Goal: Task Accomplishment & Management: Manage account settings

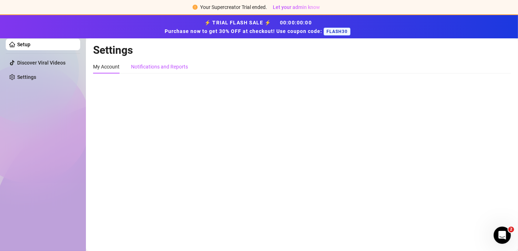
drag, startPoint x: 162, startPoint y: 65, endPoint x: 146, endPoint y: 67, distance: 16.6
click at [162, 66] on div "Notifications and Reports" at bounding box center [159, 67] width 57 height 8
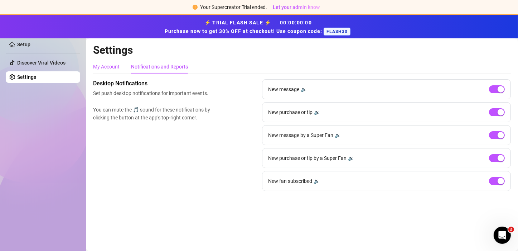
click at [107, 68] on div "My Account" at bounding box center [106, 67] width 27 height 8
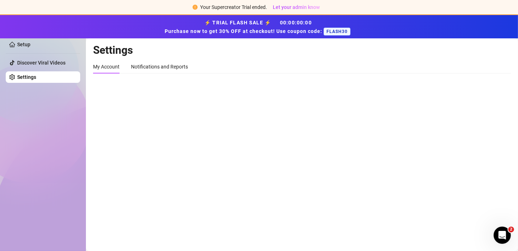
click at [20, 105] on div "Setup Discover Viral Videos Settings" at bounding box center [43, 129] width 75 height 230
click at [108, 65] on div "My Account" at bounding box center [106, 67] width 27 height 8
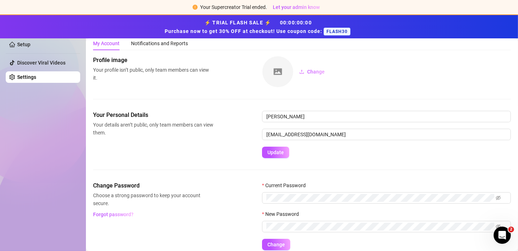
scroll to position [36, 0]
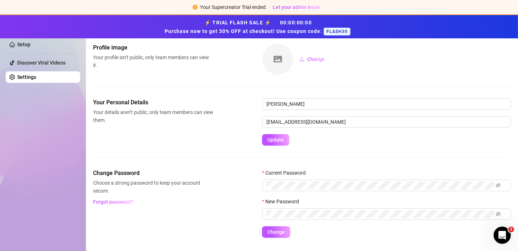
click at [40, 118] on div "Setup Discover Viral Videos Settings" at bounding box center [43, 129] width 75 height 230
click at [276, 140] on span "Update" at bounding box center [276, 140] width 16 height 6
click at [277, 142] on span "Update" at bounding box center [276, 140] width 16 height 6
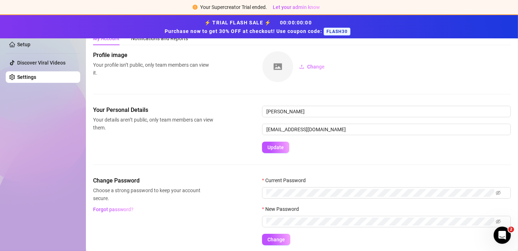
scroll to position [0, 0]
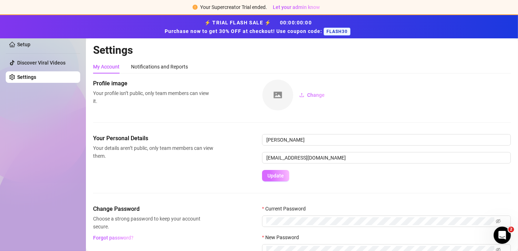
click at [276, 174] on span "Update" at bounding box center [276, 176] width 16 height 6
click at [274, 176] on span "Update" at bounding box center [276, 176] width 16 height 6
click at [282, 176] on span "Update" at bounding box center [276, 176] width 16 height 6
click at [278, 174] on span "Update" at bounding box center [276, 176] width 16 height 6
click at [282, 176] on span "Update" at bounding box center [276, 176] width 16 height 6
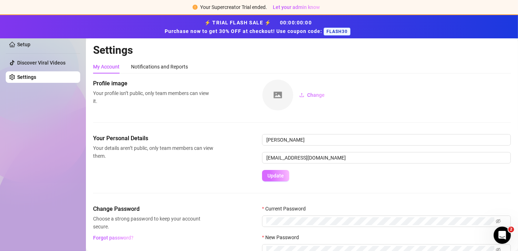
click at [277, 174] on span "Update" at bounding box center [276, 176] width 16 height 6
click at [274, 174] on span "Update" at bounding box center [276, 176] width 16 height 6
click at [269, 176] on span "Update" at bounding box center [276, 176] width 16 height 6
click at [274, 177] on span "Update" at bounding box center [276, 176] width 16 height 6
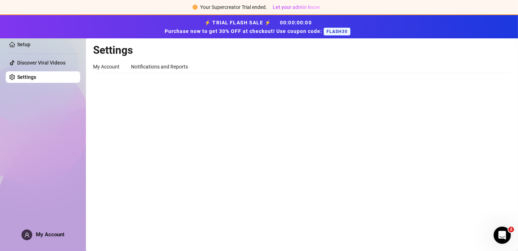
click at [36, 76] on link "Settings" at bounding box center [26, 77] width 19 height 6
click at [112, 67] on div "My Account" at bounding box center [106, 67] width 27 height 8
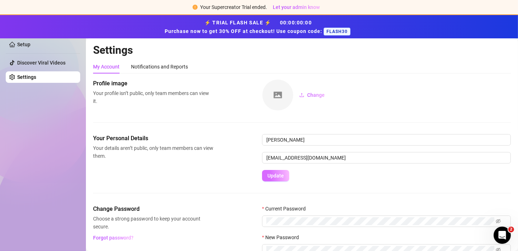
click at [279, 175] on span "Update" at bounding box center [276, 176] width 16 height 6
click at [279, 174] on span "Update" at bounding box center [276, 176] width 16 height 6
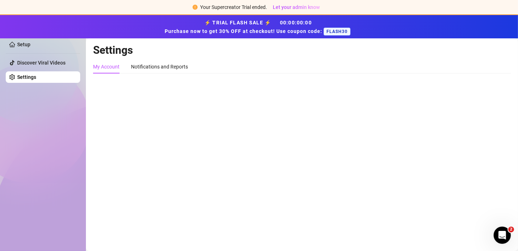
click at [112, 68] on div "My Account" at bounding box center [106, 67] width 27 height 8
